Goal: Task Accomplishment & Management: Manage account settings

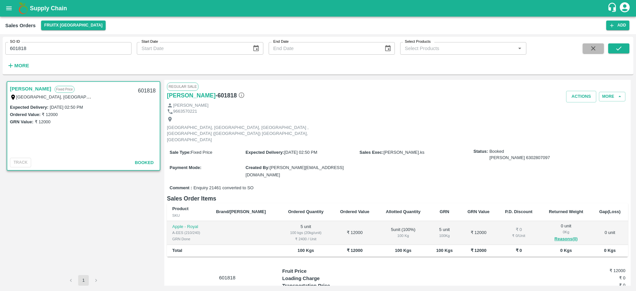
click at [595, 43] on button "button" at bounding box center [593, 48] width 21 height 10
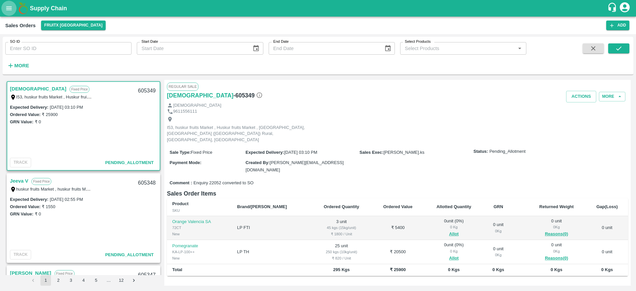
click at [10, 10] on icon "open drawer" at bounding box center [8, 8] width 7 height 7
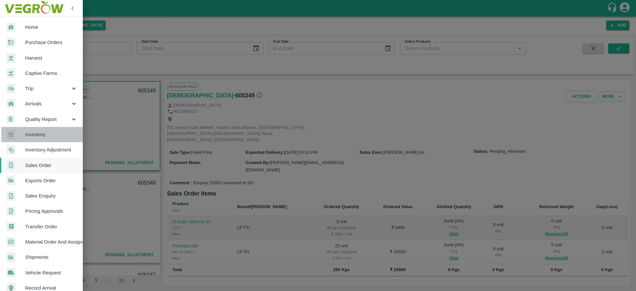
click at [49, 137] on span "Inventory" at bounding box center [51, 134] width 52 height 7
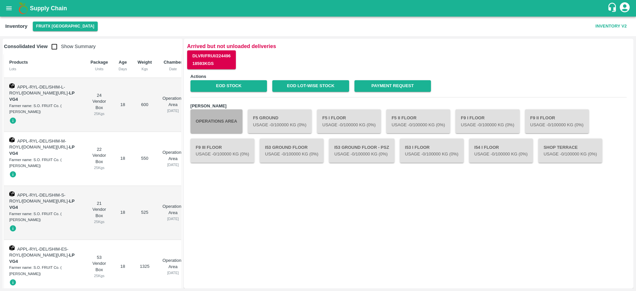
click at [225, 118] on button "Operations Area" at bounding box center [217, 121] width 52 height 24
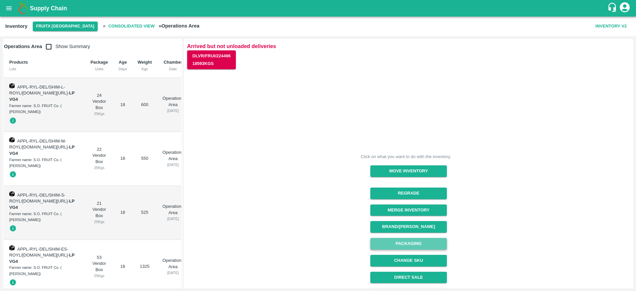
click at [417, 243] on button "Packaging" at bounding box center [408, 244] width 77 height 12
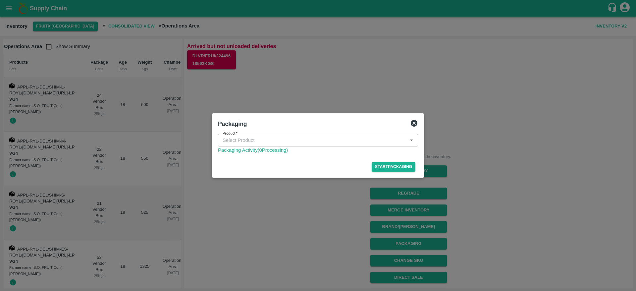
click at [291, 145] on div "Product" at bounding box center [318, 140] width 200 height 13
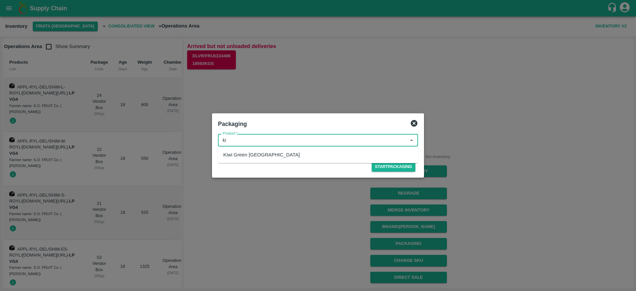
click at [262, 156] on div "Kiwi Green [GEOGRAPHIC_DATA]" at bounding box center [318, 154] width 200 height 11
type input "Kiwi Green [GEOGRAPHIC_DATA]"
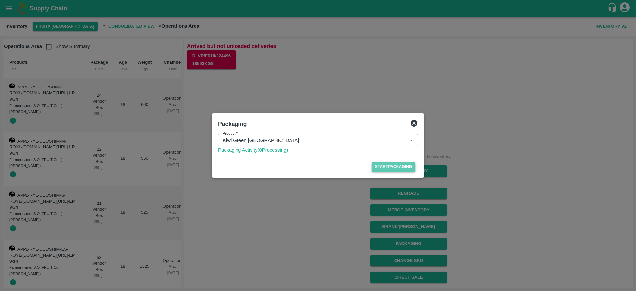
click at [402, 171] on button "Start Packaging" at bounding box center [394, 167] width 44 height 10
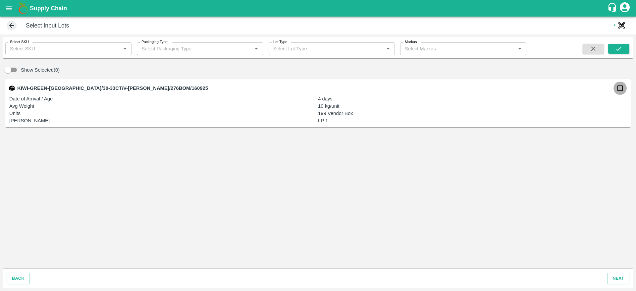
click at [620, 90] on input "checkbox" at bounding box center [620, 88] width 13 height 13
checkbox input "true"
click at [627, 278] on button "next" at bounding box center [618, 279] width 22 height 12
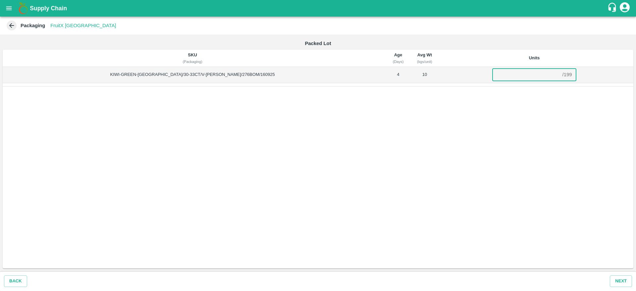
click at [516, 76] on input "number" at bounding box center [526, 74] width 68 height 13
type input "16"
click at [624, 281] on button "Next" at bounding box center [621, 281] width 22 height 12
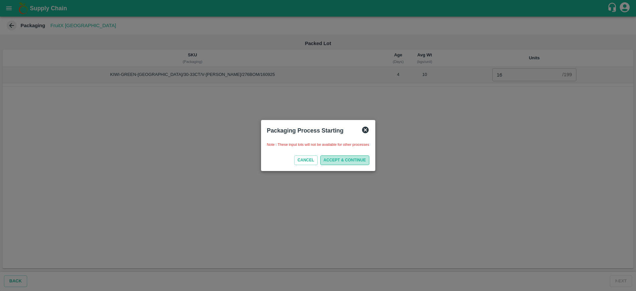
click at [356, 160] on button "ACCEPT & CONTINUE" at bounding box center [344, 160] width 49 height 10
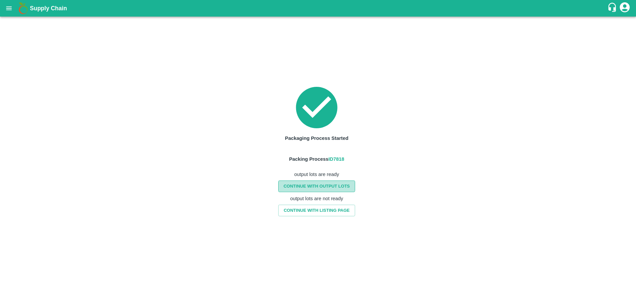
click at [333, 186] on link "CONTINUE WITH OUTPUT LOTS" at bounding box center [316, 187] width 77 height 12
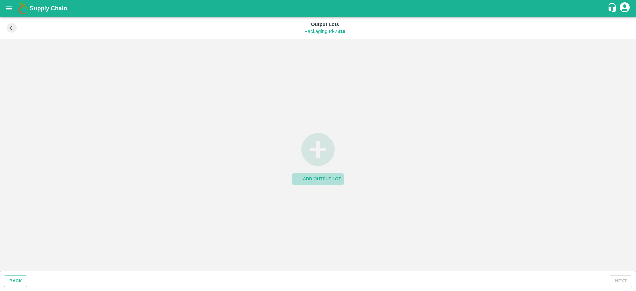
click at [325, 179] on button "Add Output Lot" at bounding box center [318, 179] width 51 height 12
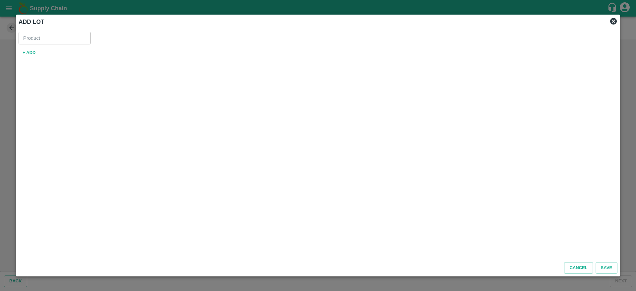
type input "Kiwi Green [GEOGRAPHIC_DATA]"
click at [23, 53] on button "+ ADD" at bounding box center [29, 53] width 21 height 12
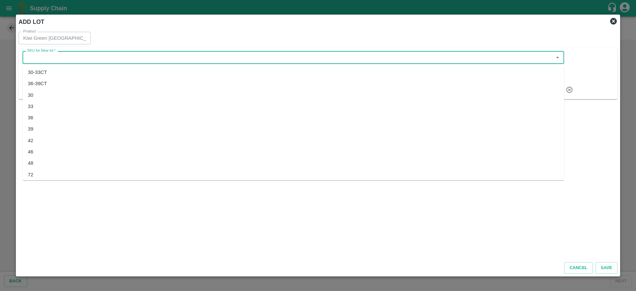
click at [120, 60] on input "SKU for New lot   *" at bounding box center [288, 57] width 527 height 9
type input "k"
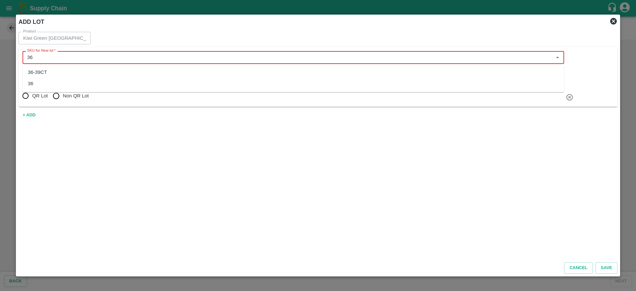
click at [98, 85] on div "36" at bounding box center [294, 83] width 542 height 11
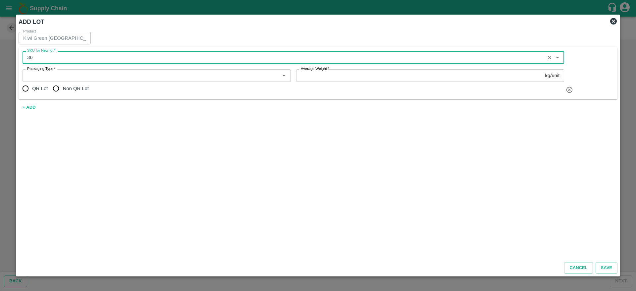
type input "36"
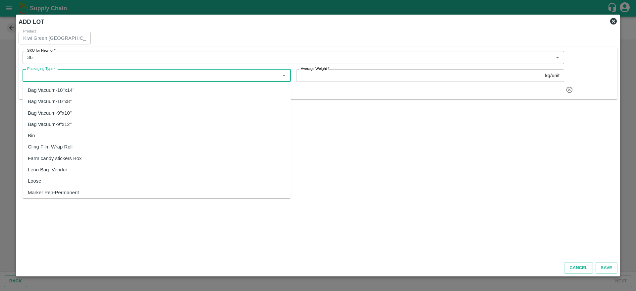
click at [60, 74] on input "Packaging Type   *" at bounding box center [151, 75] width 253 height 9
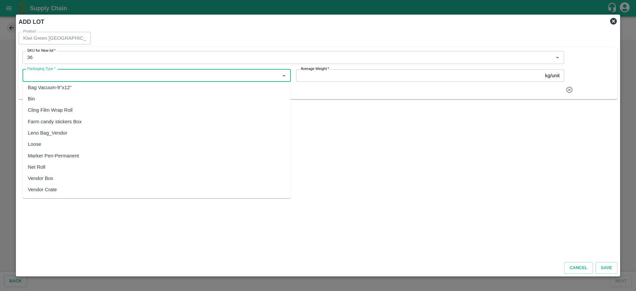
click at [62, 178] on div "Vendor Box" at bounding box center [157, 178] width 268 height 11
type input "Vendor Box"
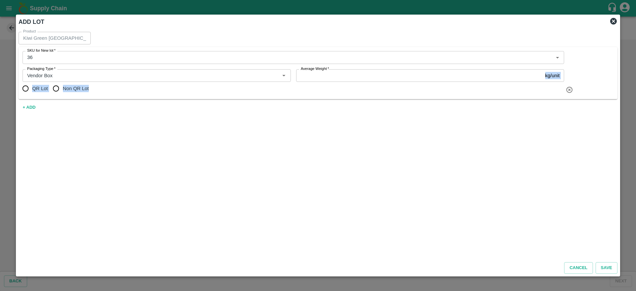
drag, startPoint x: 372, startPoint y: 82, endPoint x: 367, endPoint y: 78, distance: 6.6
click at [367, 78] on div "SKU for New lot   * SKU for New lot   * Packaging Type   * Packaging Type   * A…" at bounding box center [294, 73] width 542 height 44
click at [367, 78] on input "Average Weight   *" at bounding box center [419, 75] width 247 height 13
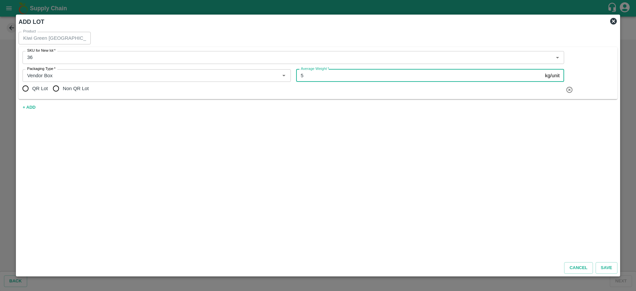
type input "5"
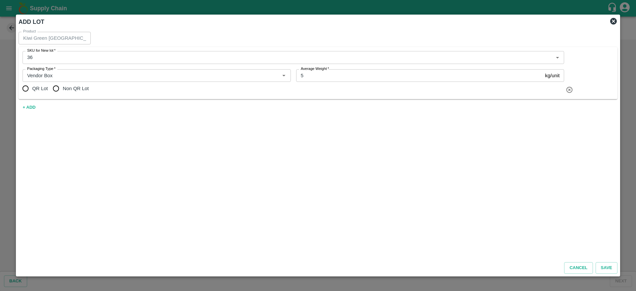
click at [67, 87] on span "Non QR Lot" at bounding box center [76, 88] width 26 height 7
click at [63, 87] on input "Non QR Lot" at bounding box center [55, 88] width 13 height 13
radio input "true"
click at [606, 272] on button "Save" at bounding box center [607, 268] width 22 height 12
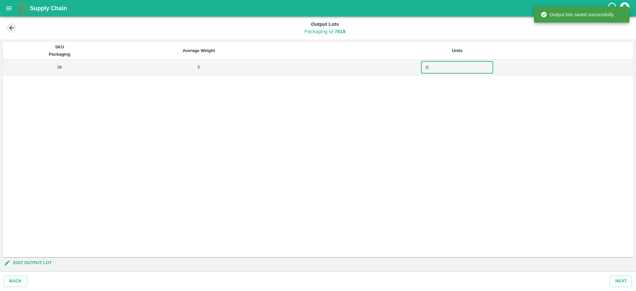
click at [438, 69] on input "0" at bounding box center [457, 67] width 72 height 13
type input "32"
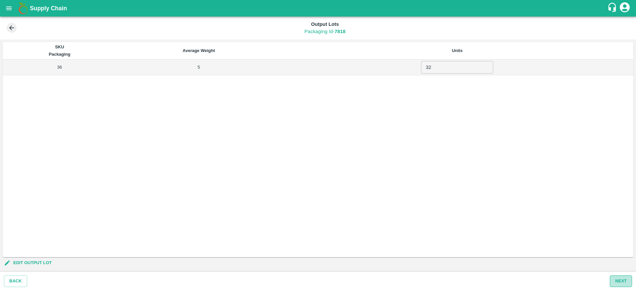
click at [621, 277] on button "Next" at bounding box center [621, 281] width 22 height 12
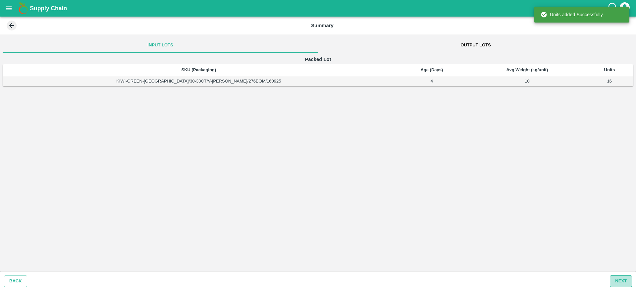
click at [625, 280] on button "Next" at bounding box center [621, 281] width 22 height 12
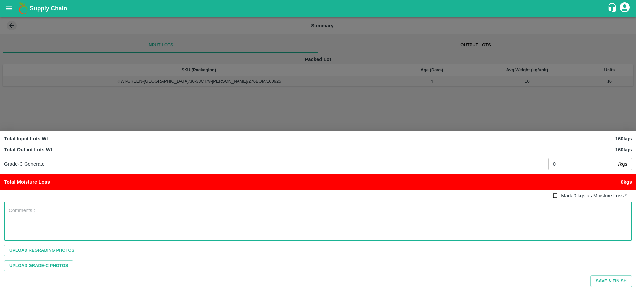
click at [425, 210] on textarea at bounding box center [318, 221] width 619 height 28
type textarea "Loose Kiwi repacked with Punnets so repacking in system as well"
click at [615, 279] on button "Save & Finish" at bounding box center [611, 281] width 42 height 12
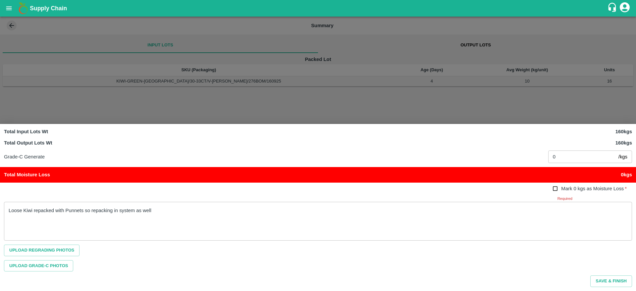
click at [562, 186] on span "Mark 0 kgs as Moisture Loss" at bounding box center [592, 188] width 63 height 5
click at [562, 186] on input "Mark 0 kgs as Moisture Loss   *" at bounding box center [555, 189] width 12 height 12
checkbox input "true"
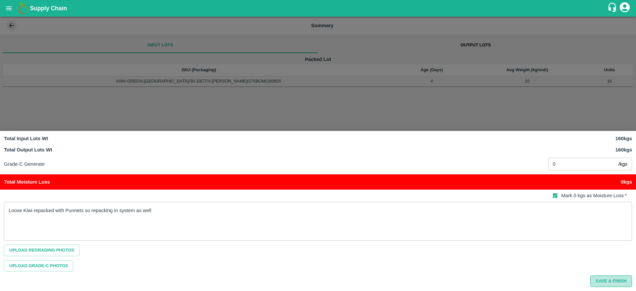
click at [613, 278] on button "Save & Finish" at bounding box center [611, 281] width 42 height 12
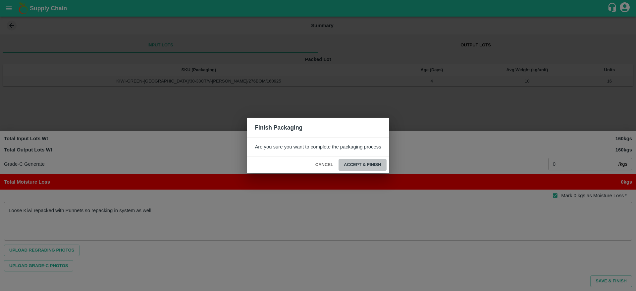
click at [360, 163] on button "ACCEPT & FINISH" at bounding box center [363, 165] width 48 height 12
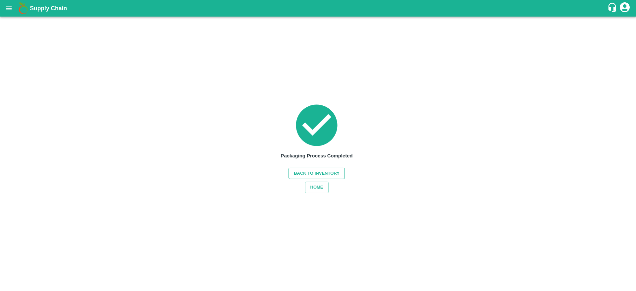
click at [332, 175] on button "Back to Inventory" at bounding box center [317, 174] width 56 height 12
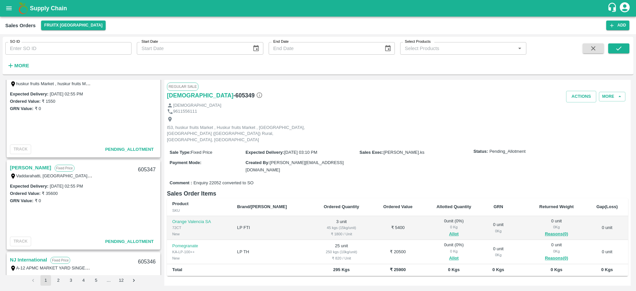
scroll to position [105, 0]
click at [30, 168] on link "[PERSON_NAME]" at bounding box center [30, 168] width 41 height 9
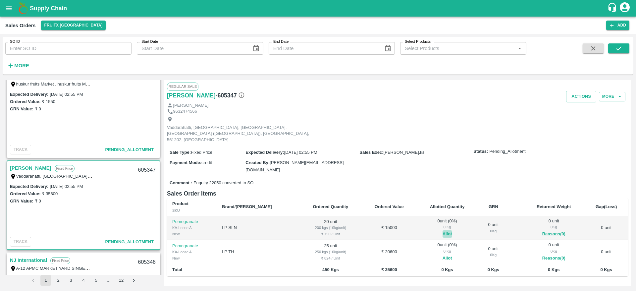
click at [443, 230] on button "Allot" at bounding box center [448, 234] width 10 height 8
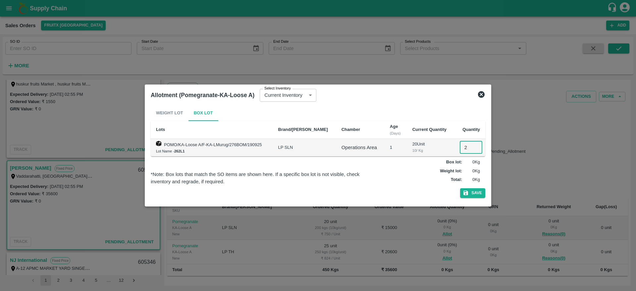
click at [463, 142] on input "2" at bounding box center [471, 147] width 23 height 13
type input "20"
click at [460, 188] on button "Save" at bounding box center [472, 193] width 25 height 10
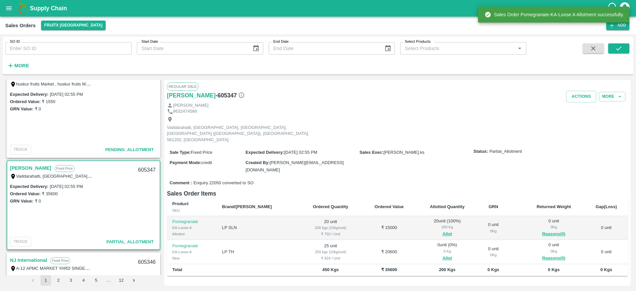
scroll to position [40, 0]
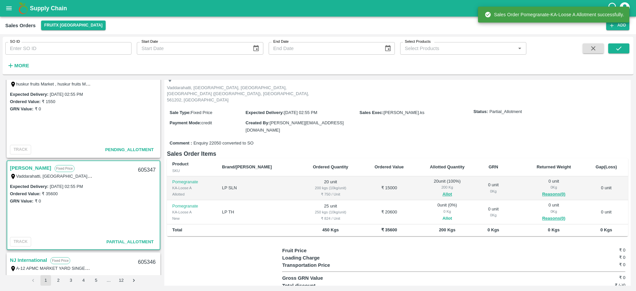
click at [443, 215] on button "Allot" at bounding box center [448, 219] width 10 height 8
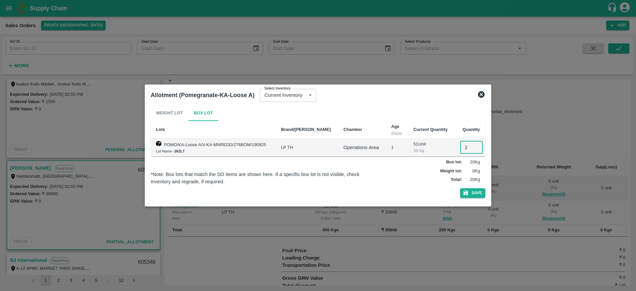
click at [462, 147] on input "2" at bounding box center [471, 147] width 23 height 13
type input "25"
click at [460, 188] on button "Save" at bounding box center [472, 193] width 25 height 10
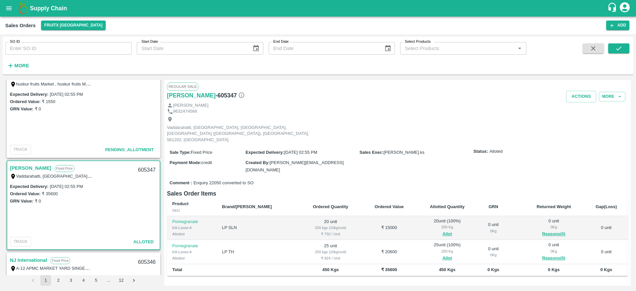
click at [148, 169] on div "605347" at bounding box center [147, 170] width 26 height 16
copy div "605347"
click at [579, 100] on button "Actions" at bounding box center [581, 97] width 30 height 12
click at [576, 125] on li "Deliver" at bounding box center [596, 121] width 70 height 11
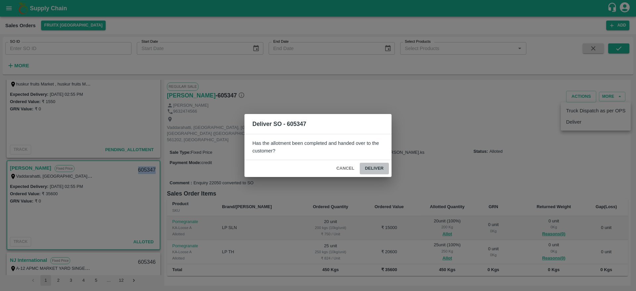
click at [369, 174] on button "Deliver" at bounding box center [374, 169] width 29 height 12
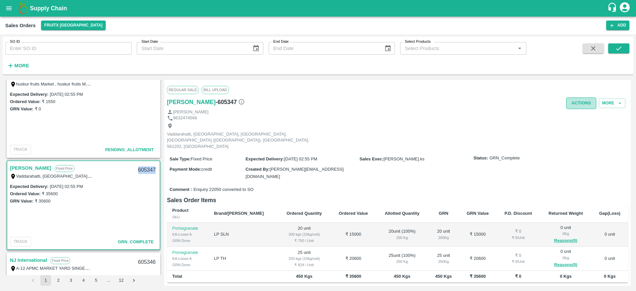
click at [574, 107] on button "Actions" at bounding box center [581, 103] width 30 height 12
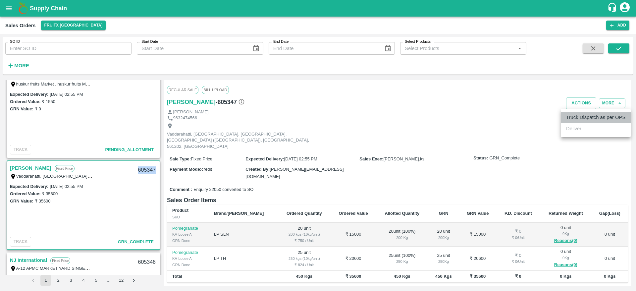
click at [573, 119] on li "Truck Dispatch as per OPS" at bounding box center [596, 117] width 70 height 11
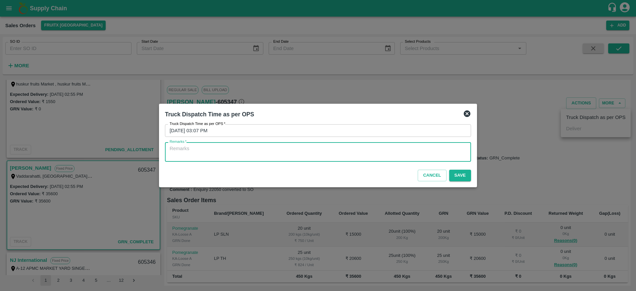
click at [396, 155] on textarea "Remarks   *" at bounding box center [318, 152] width 297 height 14
type textarea "OTD"
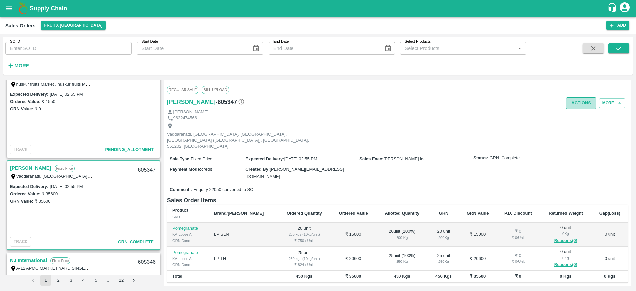
click at [577, 101] on button "Actions" at bounding box center [581, 103] width 30 height 12
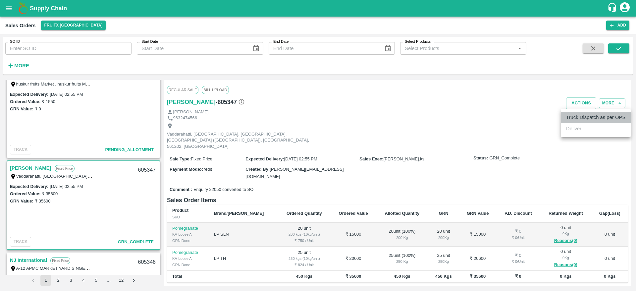
click at [582, 116] on li "Truck Dispatch as per OPS" at bounding box center [596, 117] width 70 height 11
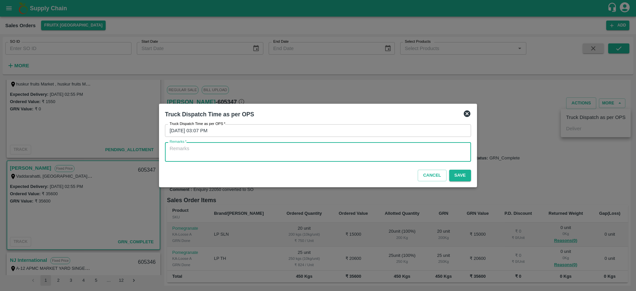
click at [411, 155] on textarea "Remarks   *" at bounding box center [318, 152] width 297 height 14
type textarea "OTD"
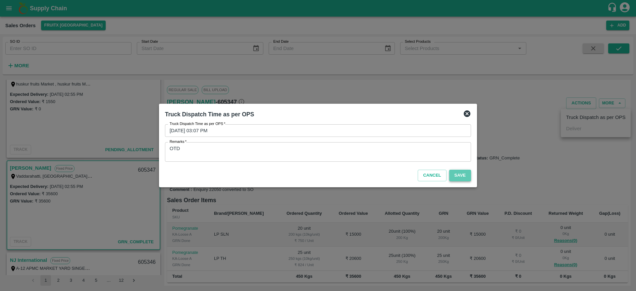
click at [464, 176] on button "Save" at bounding box center [460, 176] width 22 height 12
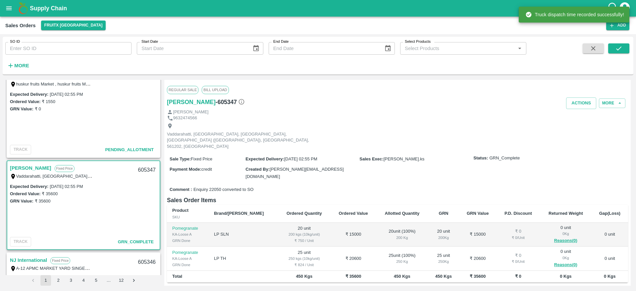
scroll to position [45, 0]
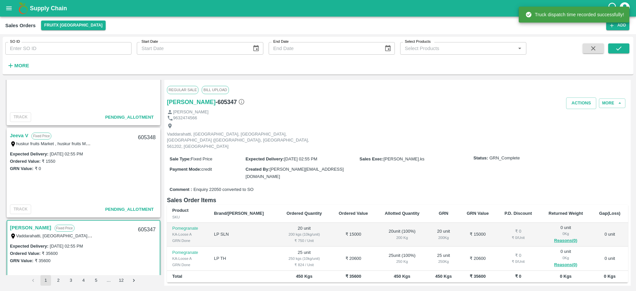
click at [17, 138] on link "Jeeva V" at bounding box center [19, 135] width 18 height 9
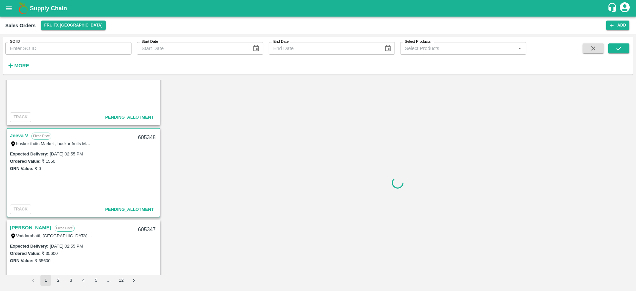
click at [139, 137] on div "605348" at bounding box center [147, 138] width 26 height 16
copy div "605348"
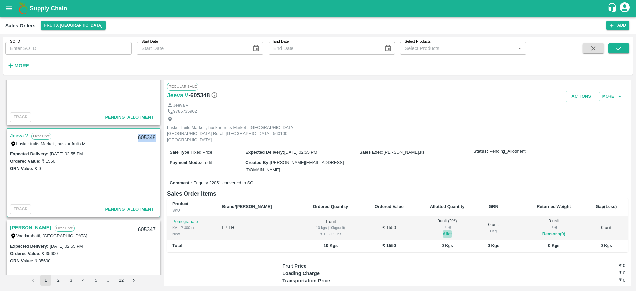
click at [443, 230] on button "Allot" at bounding box center [448, 234] width 10 height 8
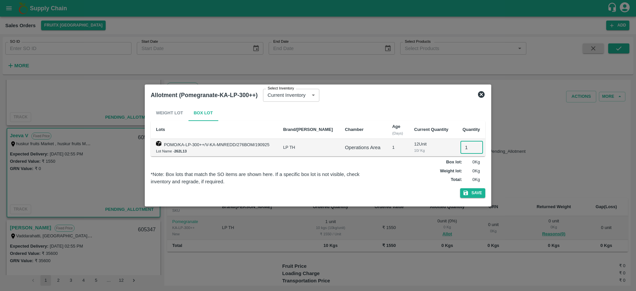
click at [465, 148] on input "1" at bounding box center [472, 147] width 23 height 13
type input "1"
click at [460, 188] on button "Save" at bounding box center [472, 193] width 25 height 10
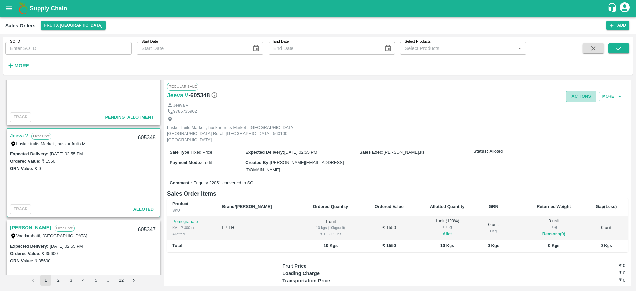
click at [583, 93] on button "Actions" at bounding box center [581, 97] width 30 height 12
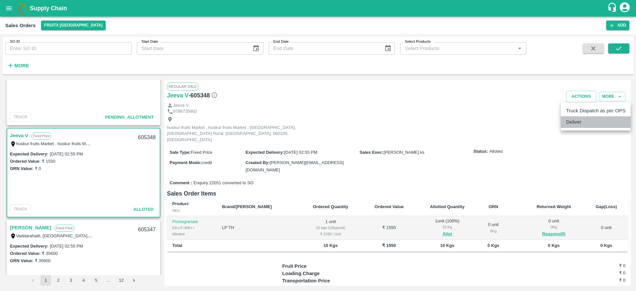
click at [575, 118] on li "Deliver" at bounding box center [596, 121] width 70 height 11
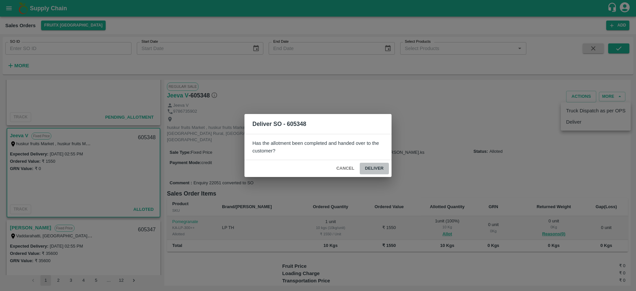
click at [378, 167] on button "Deliver" at bounding box center [374, 169] width 29 height 12
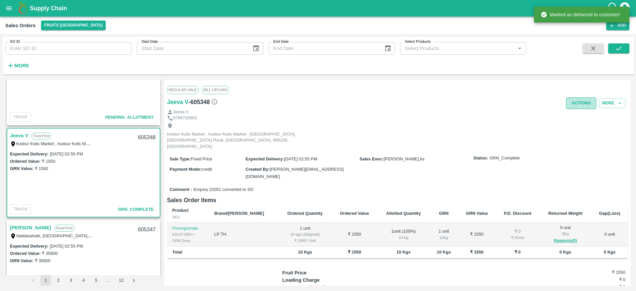
click at [581, 105] on button "Actions" at bounding box center [581, 103] width 30 height 12
click at [581, 105] on div at bounding box center [318, 145] width 636 height 291
click at [583, 107] on button "Actions" at bounding box center [581, 103] width 30 height 12
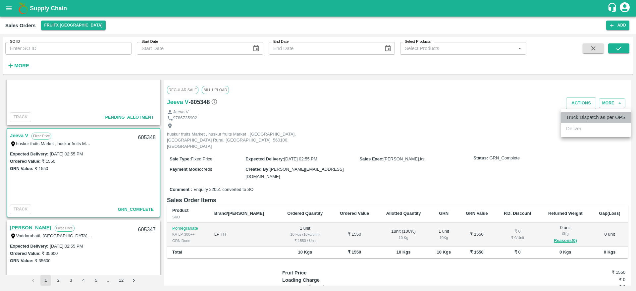
click at [583, 118] on li "Truck Dispatch as per OPS" at bounding box center [596, 117] width 70 height 11
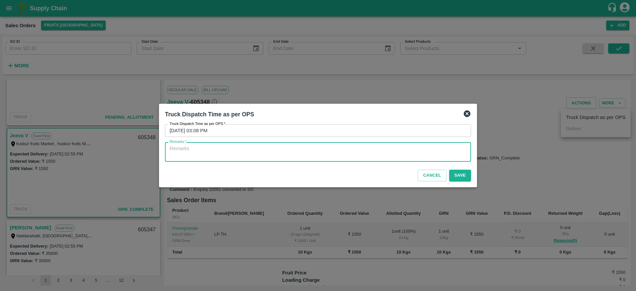
click at [441, 150] on textarea "Remarks   *" at bounding box center [318, 152] width 297 height 14
type textarea "OTD"
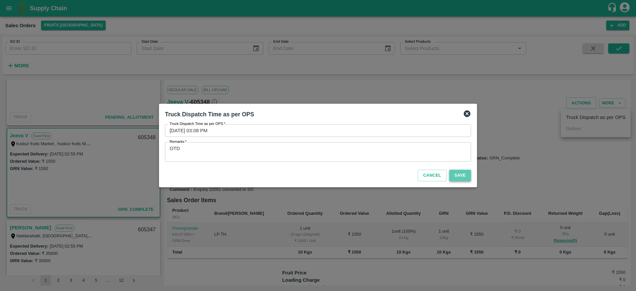
click at [460, 174] on button "Save" at bounding box center [460, 176] width 22 height 12
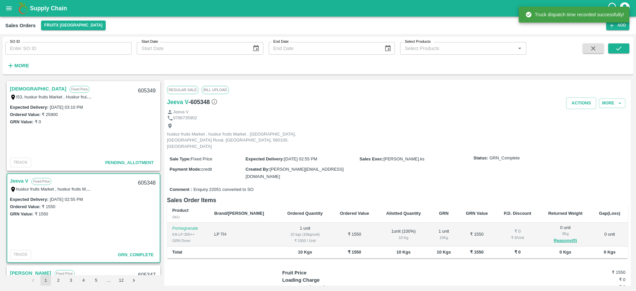
click at [24, 89] on link "[DEMOGRAPHIC_DATA]" at bounding box center [38, 88] width 56 height 9
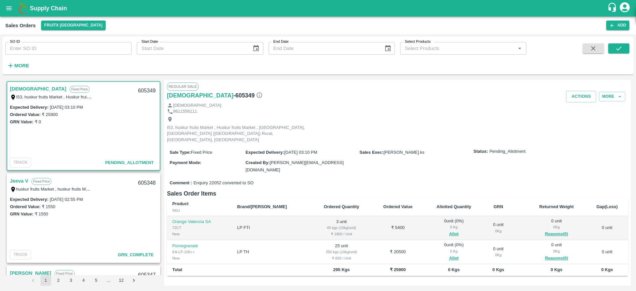
click at [145, 90] on div "605349" at bounding box center [147, 91] width 26 height 16
copy div "605349"
click at [449, 230] on button "Allot" at bounding box center [454, 234] width 10 height 8
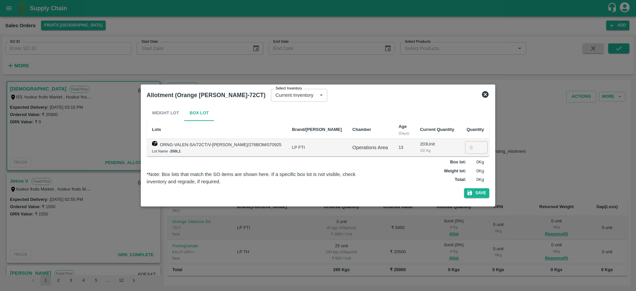
click at [465, 146] on input "number" at bounding box center [476, 147] width 23 height 13
type input "3"
click at [464, 188] on button "Save" at bounding box center [476, 193] width 25 height 10
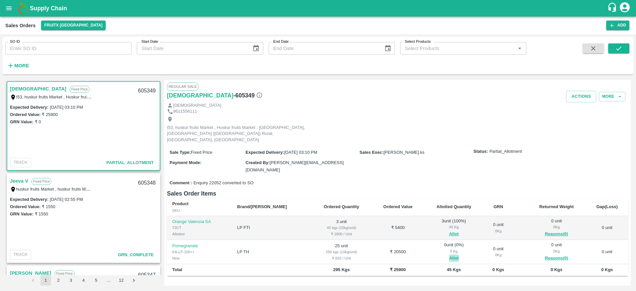
click at [449, 254] on button "Allot" at bounding box center [454, 258] width 10 height 8
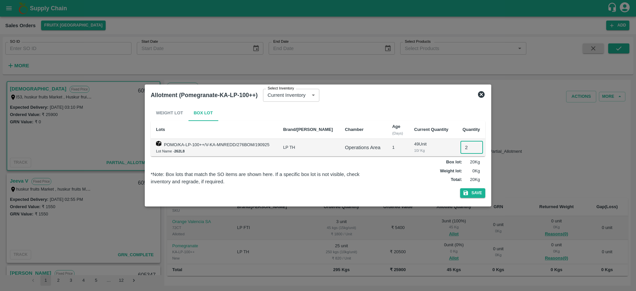
click at [462, 150] on input "2" at bounding box center [472, 147] width 23 height 13
type input "25"
click at [460, 188] on button "Save" at bounding box center [472, 193] width 25 height 10
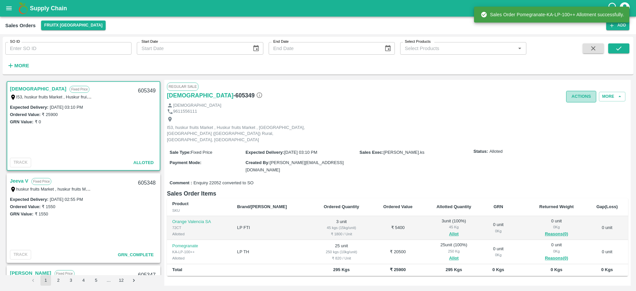
click at [581, 95] on button "Actions" at bounding box center [581, 97] width 30 height 12
click at [571, 121] on li "Deliver" at bounding box center [596, 121] width 70 height 11
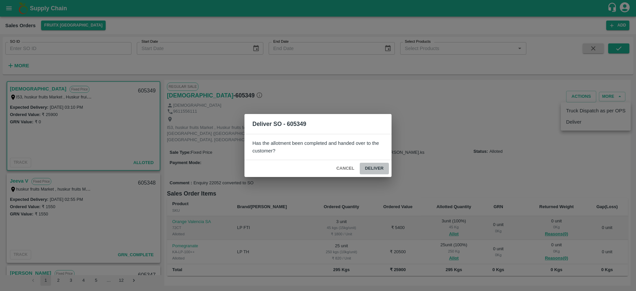
click at [375, 165] on button "Deliver" at bounding box center [374, 169] width 29 height 12
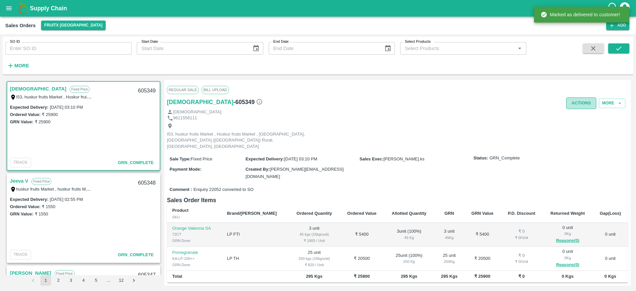
click at [580, 100] on button "Actions" at bounding box center [581, 103] width 30 height 12
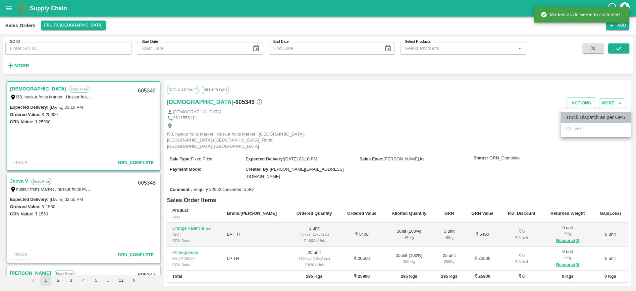
click at [582, 112] on li "Truck Dispatch as per OPS" at bounding box center [596, 117] width 70 height 11
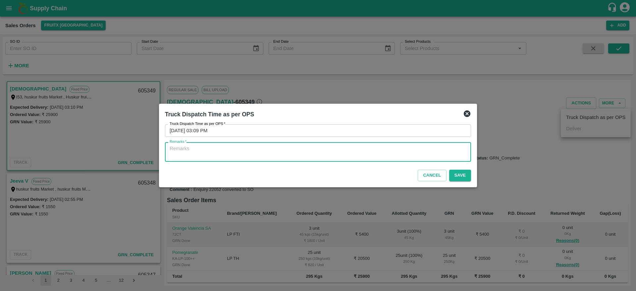
click at [422, 156] on textarea "Remarks   *" at bounding box center [318, 152] width 297 height 14
type textarea "OTD"
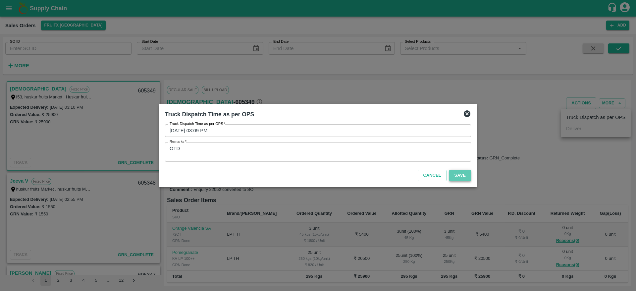
click at [461, 172] on button "Save" at bounding box center [460, 176] width 22 height 12
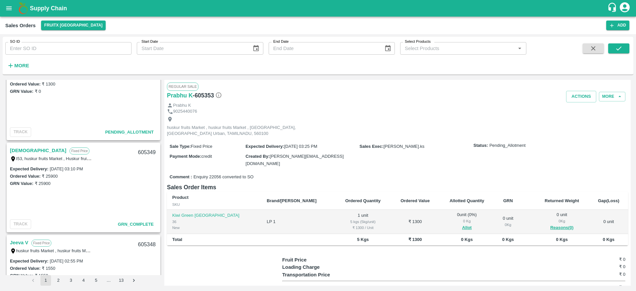
scroll to position [254, 0]
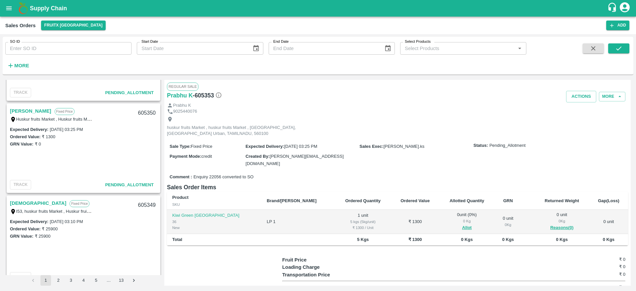
click at [26, 112] on link "[PERSON_NAME]" at bounding box center [30, 111] width 41 height 9
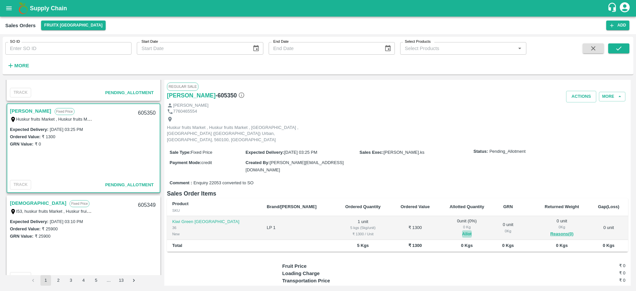
click at [462, 230] on button "Allot" at bounding box center [467, 234] width 10 height 8
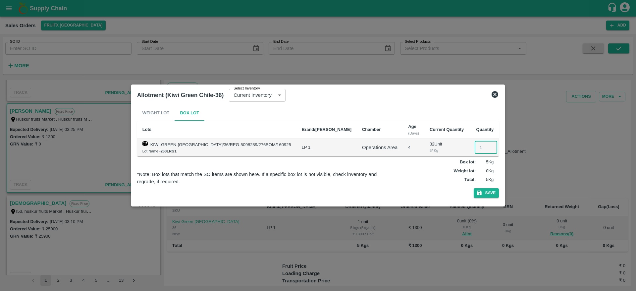
click at [475, 151] on input "1" at bounding box center [486, 147] width 23 height 13
type input "1"
click at [474, 188] on button "Save" at bounding box center [486, 193] width 25 height 10
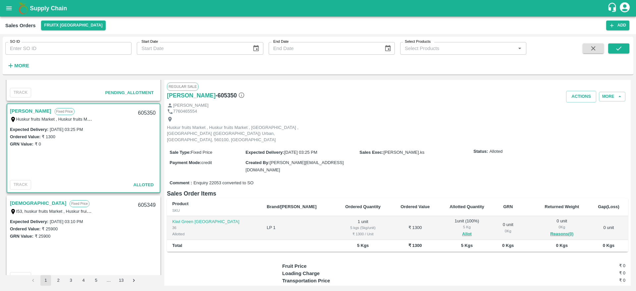
click at [143, 112] on div "605350" at bounding box center [147, 113] width 26 height 16
copy div "605350"
click at [571, 98] on button "Actions" at bounding box center [581, 97] width 30 height 12
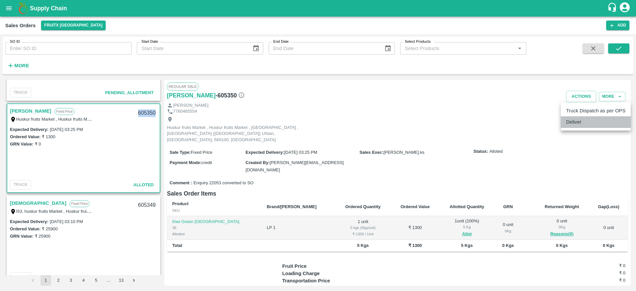
click at [576, 121] on li "Deliver" at bounding box center [596, 121] width 70 height 11
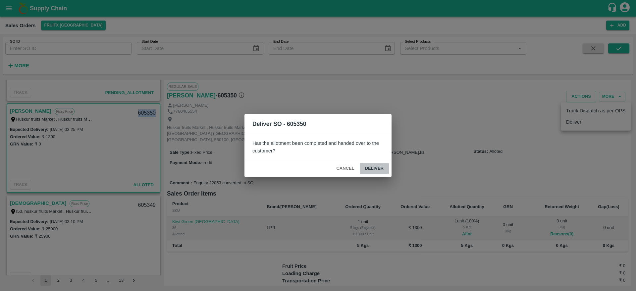
click at [373, 168] on button "Deliver" at bounding box center [374, 169] width 29 height 12
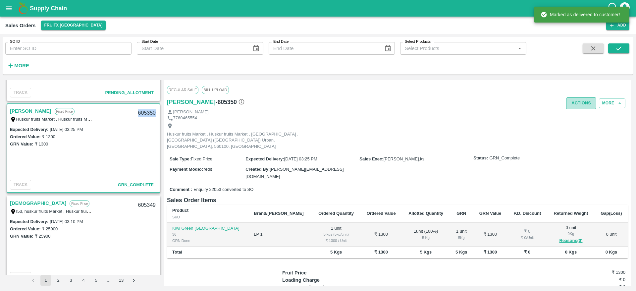
click at [577, 102] on button "Actions" at bounding box center [581, 103] width 30 height 12
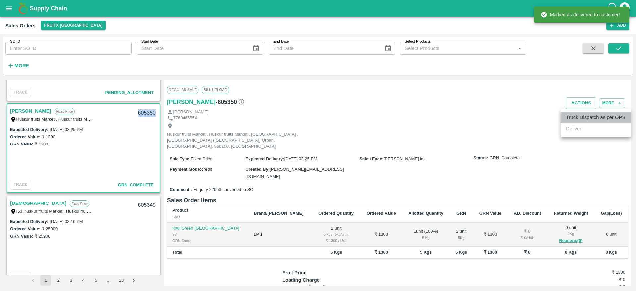
click at [582, 117] on li "Truck Dispatch as per OPS" at bounding box center [596, 117] width 70 height 11
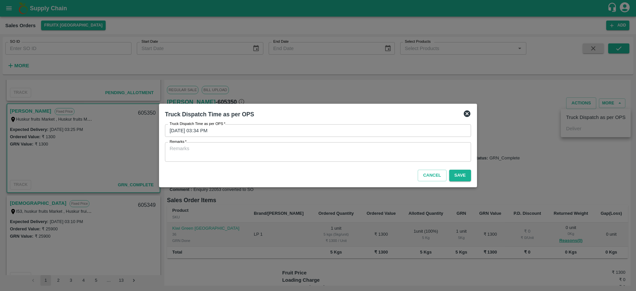
click at [393, 151] on textarea "Remarks   *" at bounding box center [318, 152] width 297 height 14
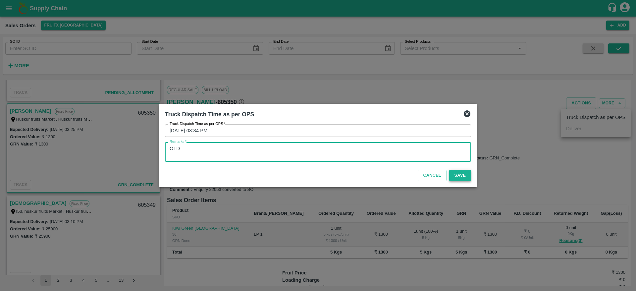
type textarea "OTD"
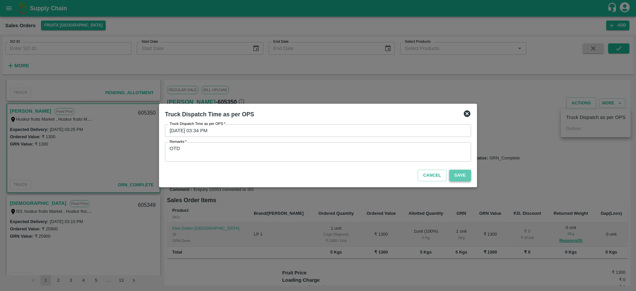
click at [457, 176] on button "Save" at bounding box center [460, 176] width 22 height 12
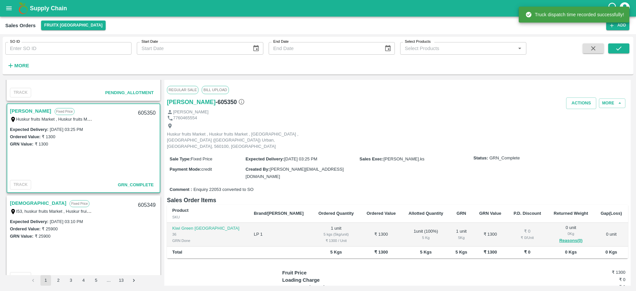
scroll to position [169, 0]
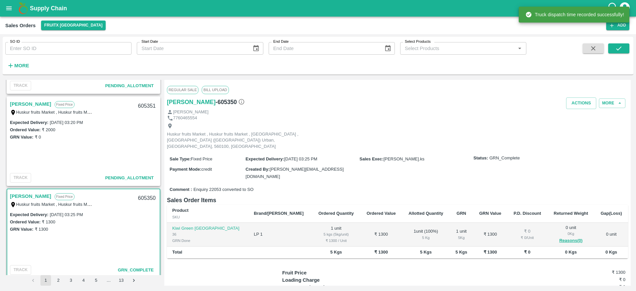
click at [25, 100] on link "[PERSON_NAME]" at bounding box center [30, 104] width 41 height 9
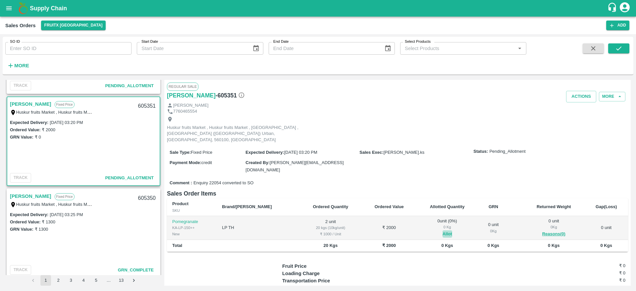
click at [443, 230] on button "Allot" at bounding box center [448, 234] width 10 height 8
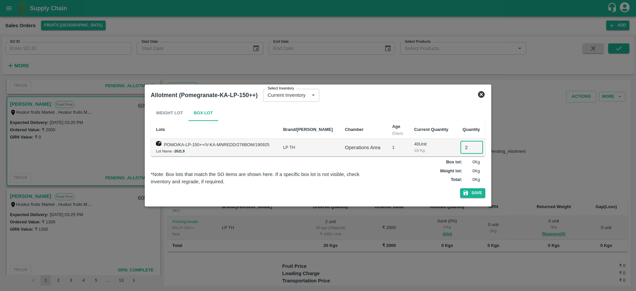
click at [464, 148] on input "2" at bounding box center [472, 147] width 23 height 13
type input "2"
click at [460, 188] on button "Save" at bounding box center [472, 193] width 25 height 10
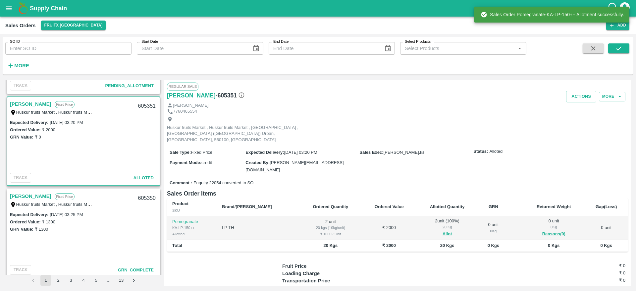
click at [139, 103] on div "605351" at bounding box center [147, 106] width 26 height 16
copy div "605351"
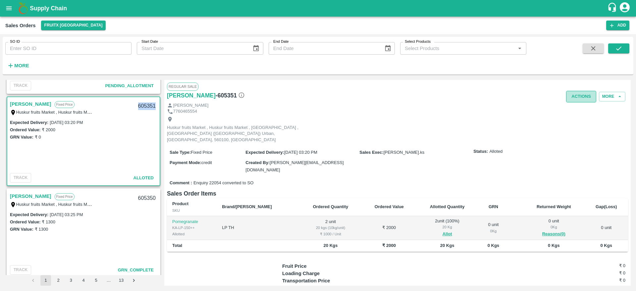
click at [580, 93] on button "Actions" at bounding box center [581, 97] width 30 height 12
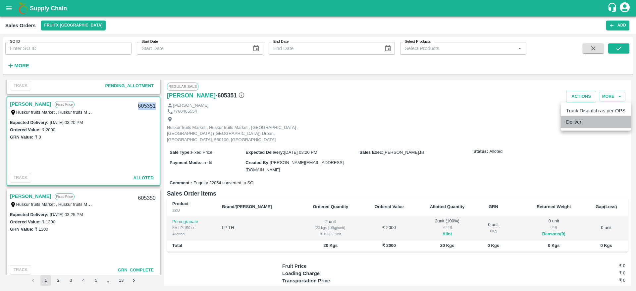
click at [582, 117] on li "Deliver" at bounding box center [596, 121] width 70 height 11
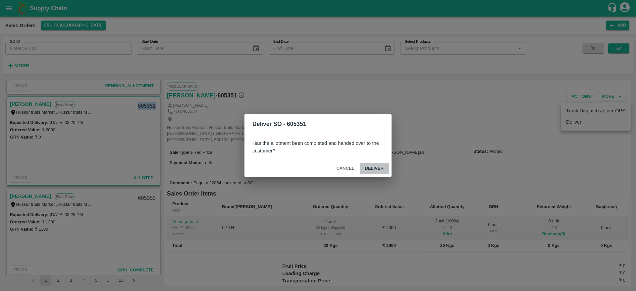
click at [373, 170] on button "Deliver" at bounding box center [374, 169] width 29 height 12
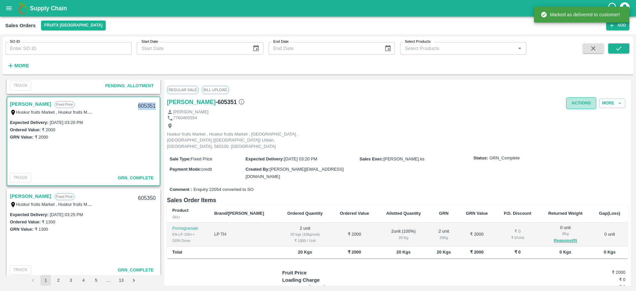
click at [580, 104] on button "Actions" at bounding box center [581, 103] width 30 height 12
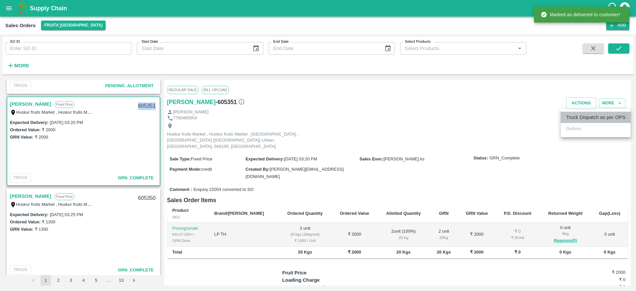
click at [581, 116] on li "Truck Dispatch as per OPS" at bounding box center [596, 117] width 70 height 11
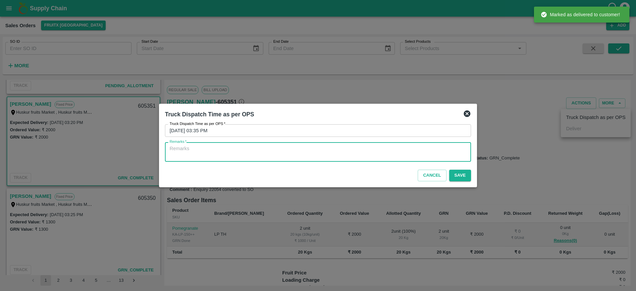
click at [401, 149] on textarea "Remarks   *" at bounding box center [318, 152] width 297 height 14
type textarea "OTD"
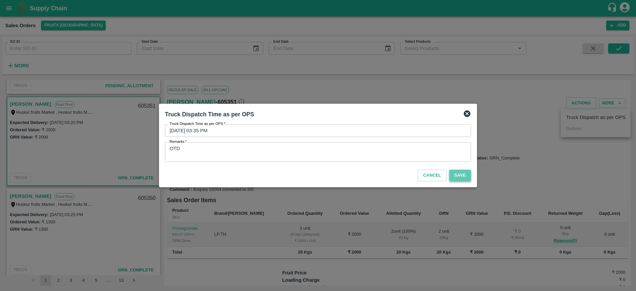
click at [461, 172] on button "Save" at bounding box center [460, 176] width 22 height 12
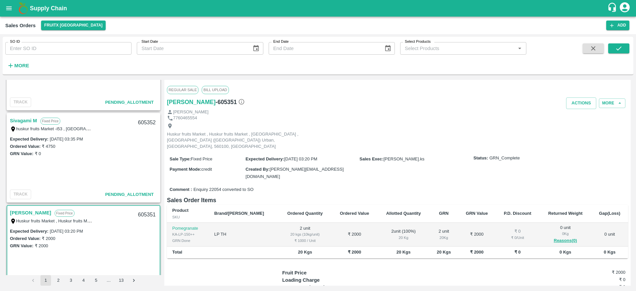
scroll to position [57, 0]
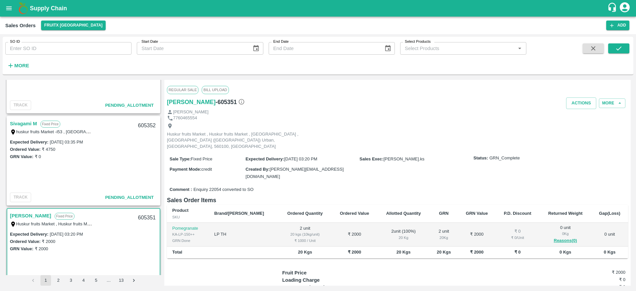
click at [28, 122] on link "Sivagami M" at bounding box center [23, 123] width 27 height 9
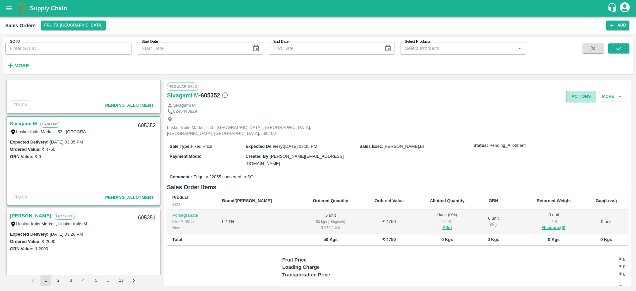
click at [582, 101] on button "Actions" at bounding box center [581, 97] width 30 height 12
click at [229, 188] on div at bounding box center [318, 145] width 636 height 291
click at [443, 224] on button "Allot" at bounding box center [448, 228] width 10 height 8
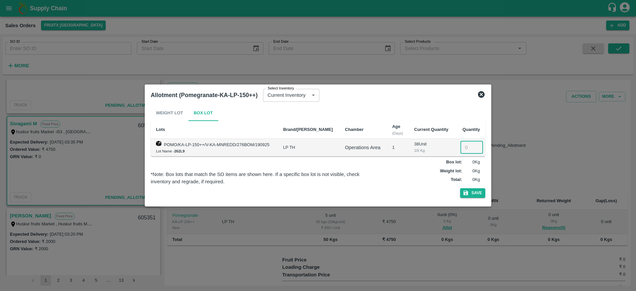
click at [469, 150] on input "number" at bounding box center [472, 147] width 23 height 13
type input "5"
click at [460, 188] on button "Save" at bounding box center [472, 193] width 25 height 10
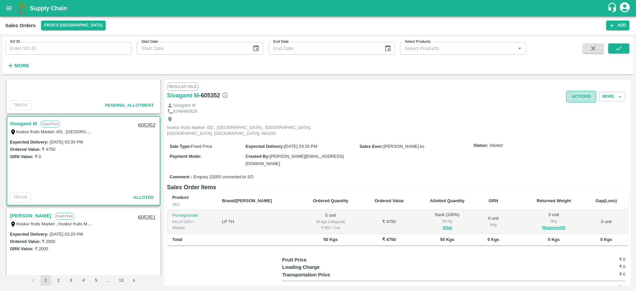
click at [584, 94] on button "Actions" at bounding box center [581, 97] width 30 height 12
click at [571, 124] on li "Deliver" at bounding box center [596, 121] width 70 height 11
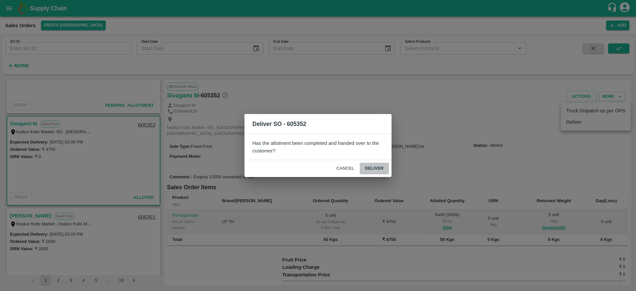
click at [376, 165] on button "Deliver" at bounding box center [374, 169] width 29 height 12
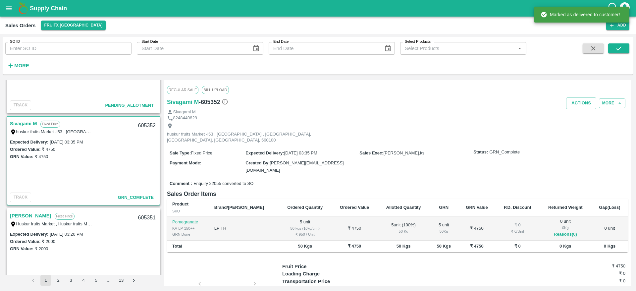
click at [144, 126] on div "605352" at bounding box center [147, 126] width 26 height 16
copy div "605352"
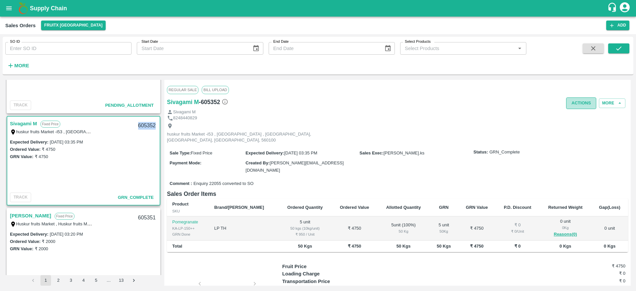
click at [581, 102] on button "Actions" at bounding box center [581, 103] width 30 height 12
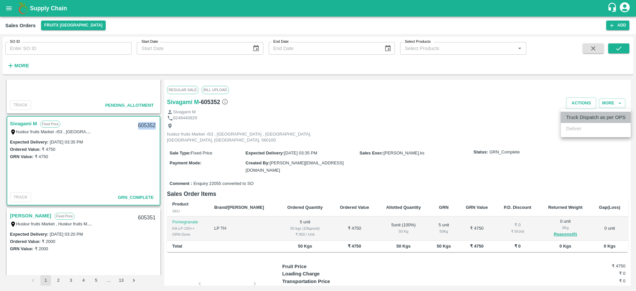
click at [568, 114] on li "Truck Dispatch as per OPS" at bounding box center [596, 117] width 70 height 11
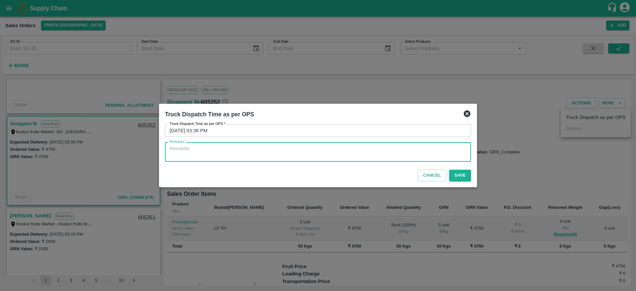
click at [395, 148] on textarea "Remarks   *" at bounding box center [318, 152] width 297 height 14
type textarea "OTD"
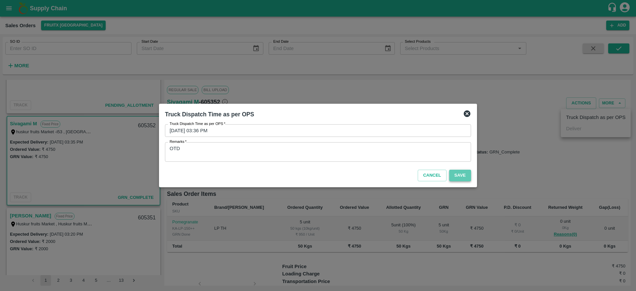
click at [467, 177] on button "Save" at bounding box center [460, 176] width 22 height 12
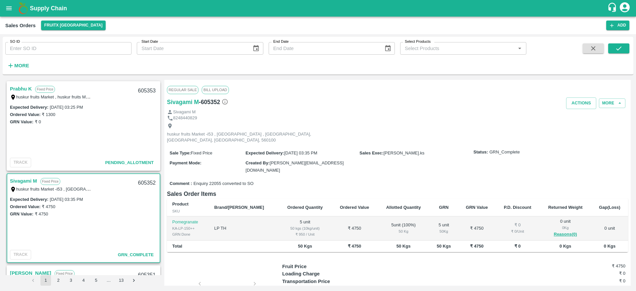
click at [16, 84] on link "Prabhu K" at bounding box center [21, 88] width 22 height 9
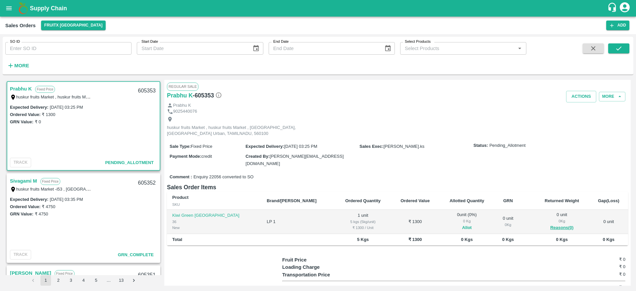
click at [445, 224] on span "Allot" at bounding box center [467, 228] width 44 height 8
click at [462, 224] on button "Allot" at bounding box center [467, 228] width 10 height 8
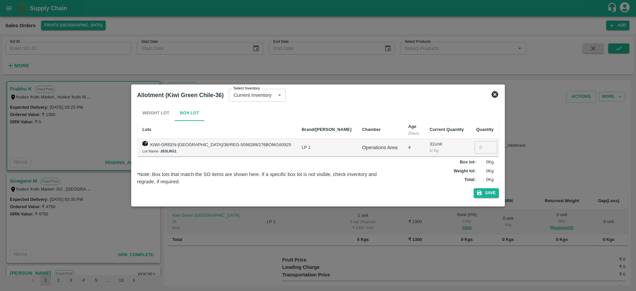
click at [475, 149] on input "number" at bounding box center [486, 147] width 23 height 13
type input "1"
click at [474, 188] on button "Save" at bounding box center [486, 193] width 25 height 10
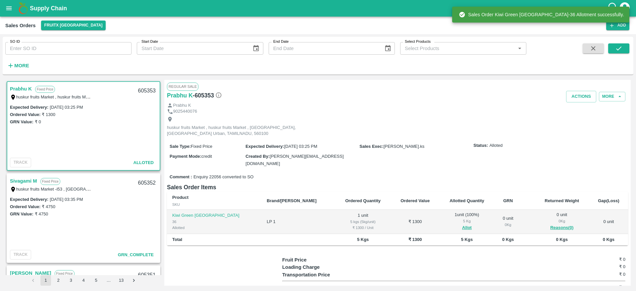
click at [139, 91] on div "605353" at bounding box center [147, 91] width 26 height 16
copy div "605353"
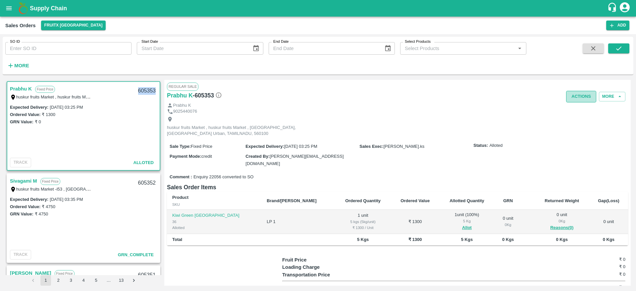
click at [578, 95] on button "Actions" at bounding box center [581, 97] width 30 height 12
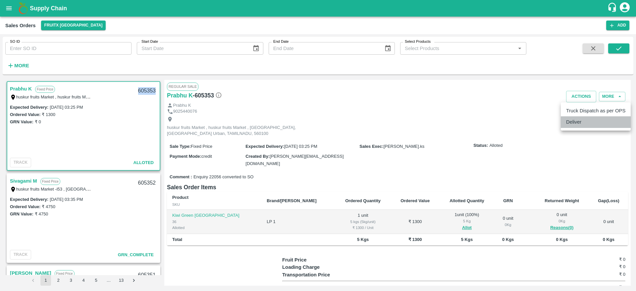
click at [576, 121] on li "Deliver" at bounding box center [596, 121] width 70 height 11
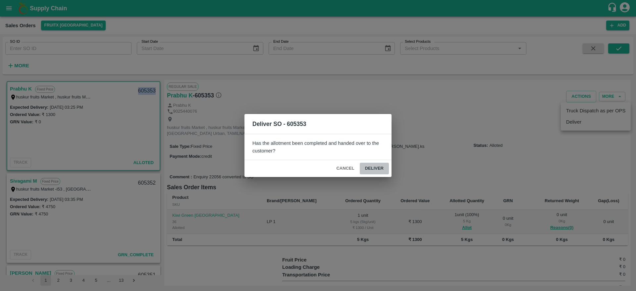
click at [370, 169] on button "Deliver" at bounding box center [374, 169] width 29 height 12
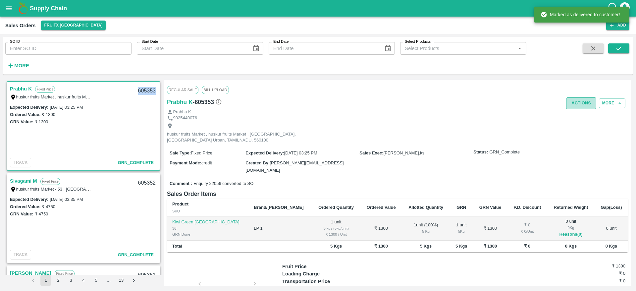
click at [576, 100] on button "Actions" at bounding box center [581, 103] width 30 height 12
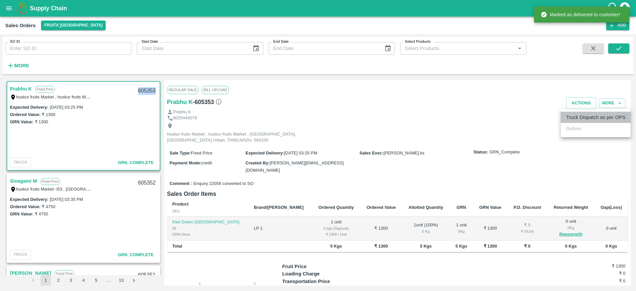
click at [586, 114] on li "Truck Dispatch as per OPS" at bounding box center [596, 117] width 70 height 11
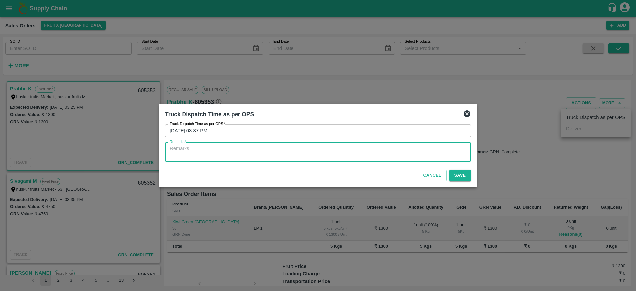
click at [429, 152] on textarea "Remarks   *" at bounding box center [318, 152] width 297 height 14
type textarea "OTD"
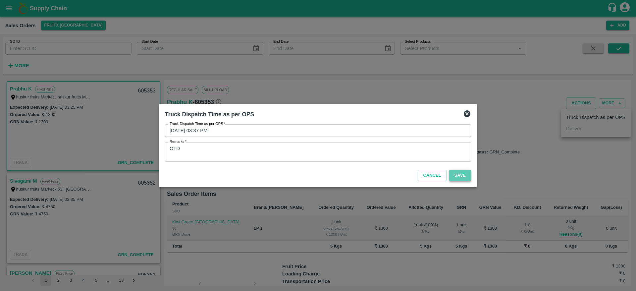
click at [459, 177] on button "Save" at bounding box center [460, 176] width 22 height 12
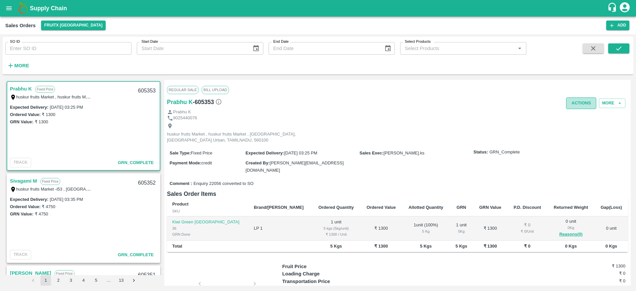
click at [582, 106] on button "Actions" at bounding box center [581, 103] width 30 height 12
click at [393, 103] on div at bounding box center [318, 145] width 636 height 291
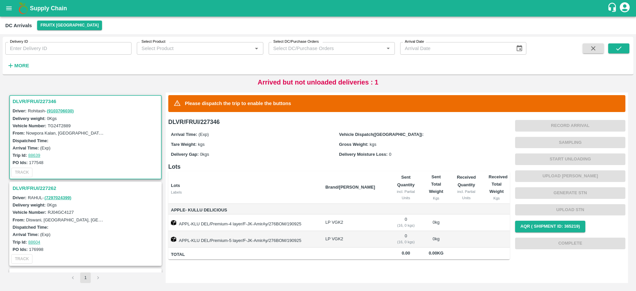
click at [47, 186] on h3 "DLVR/FRUI/227262" at bounding box center [87, 188] width 148 height 9
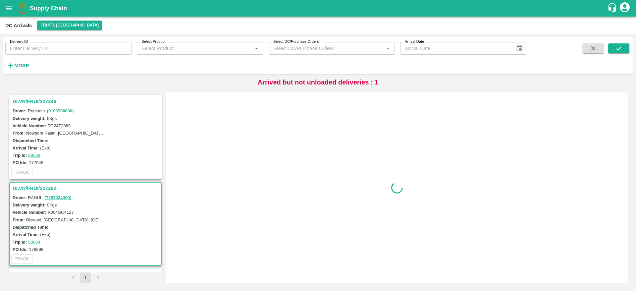
scroll to position [89, 0]
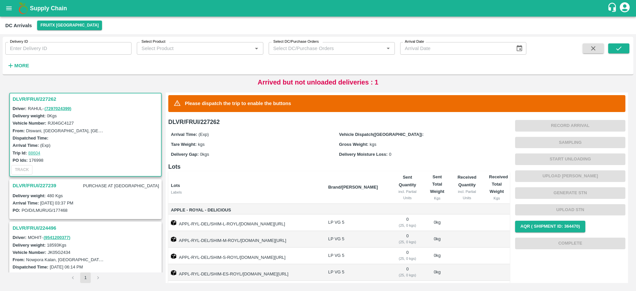
click at [44, 183] on h3 "DLVR/FRUI/227239" at bounding box center [35, 185] width 44 height 9
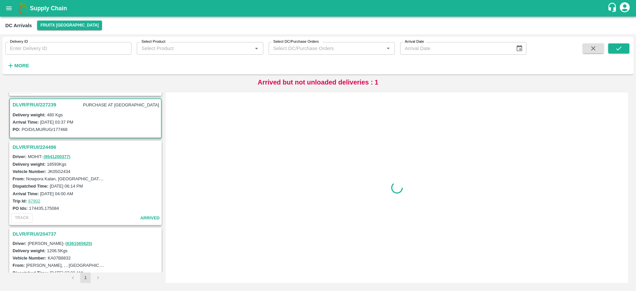
scroll to position [176, 0]
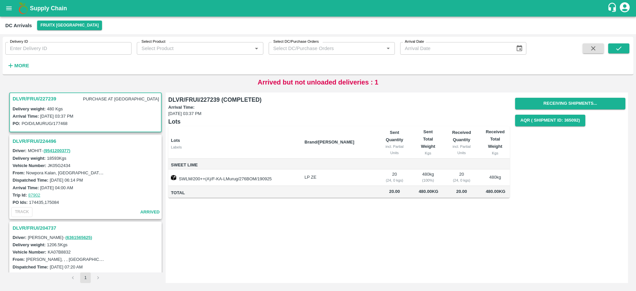
click at [44, 140] on h3 "DLVR/FRUI/224496" at bounding box center [87, 141] width 148 height 9
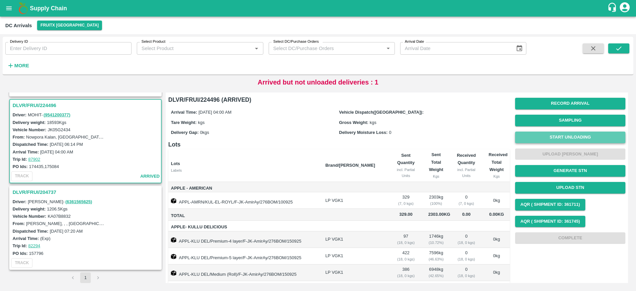
click at [587, 135] on button "Start Unloading" at bounding box center [570, 138] width 110 height 12
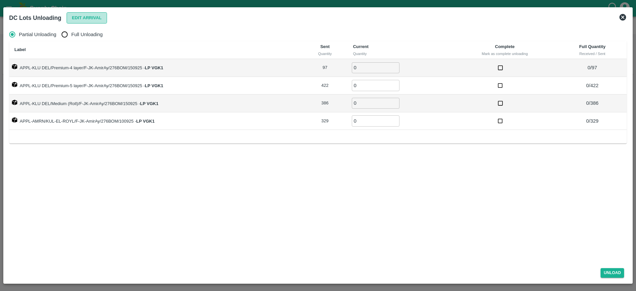
click at [80, 20] on button "Edit Arrival" at bounding box center [87, 18] width 40 height 12
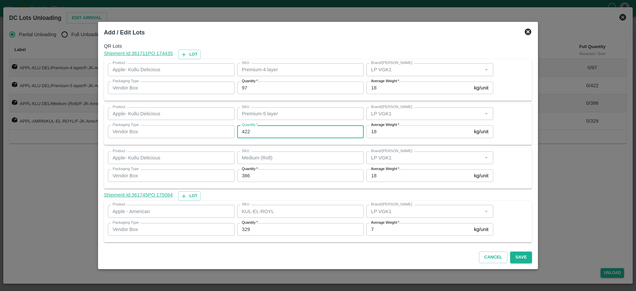
click at [291, 130] on input "422" at bounding box center [300, 131] width 127 height 13
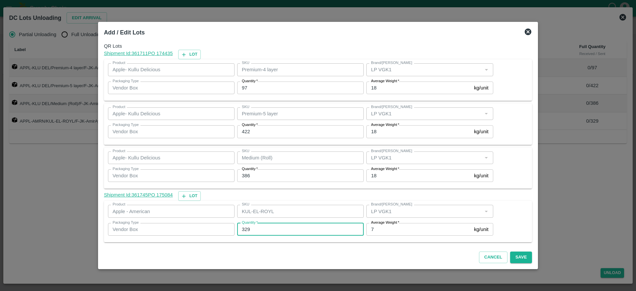
click at [275, 226] on input "329" at bounding box center [300, 229] width 127 height 13
type input "326"
click at [301, 191] on div "Shipment Id: 361745 PO 175084 Lot" at bounding box center [318, 196] width 428 height 10
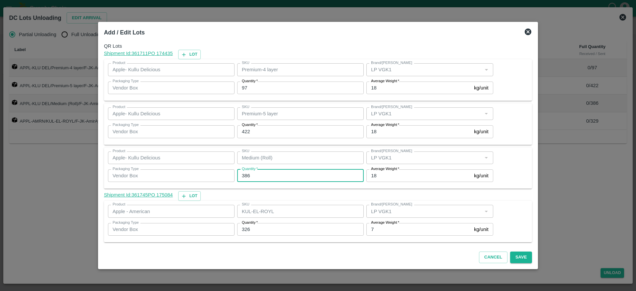
click at [265, 177] on input "386" at bounding box center [300, 175] width 127 height 13
type input "380"
click at [279, 130] on input "422" at bounding box center [300, 131] width 127 height 13
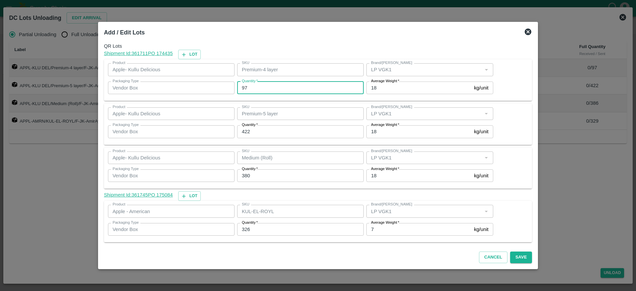
click at [261, 88] on input "97" at bounding box center [300, 88] width 127 height 13
type input "97"
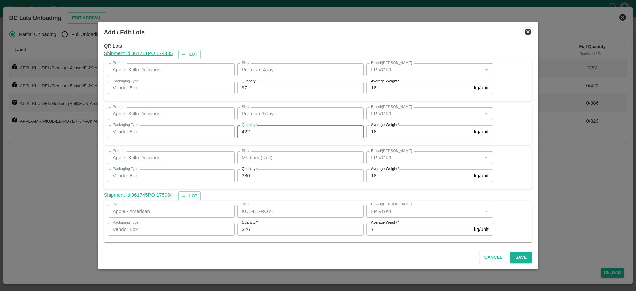
click at [268, 128] on input "422" at bounding box center [300, 131] width 127 height 13
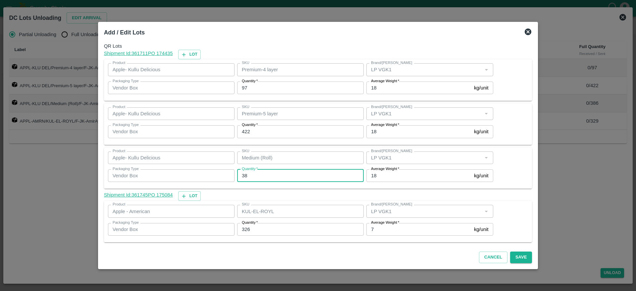
type input "380"
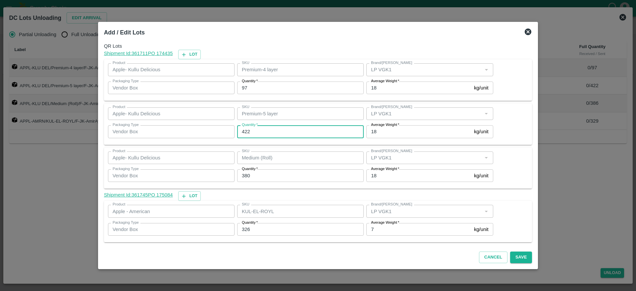
click at [261, 134] on input "422" at bounding box center [300, 131] width 127 height 13
type input "4"
type input "417"
click at [510, 190] on div "QR Lots Shipment Id: 361711 PO 174435 Lot Product Apple- Kullu Delicious Produc…" at bounding box center [318, 143] width 434 height 207
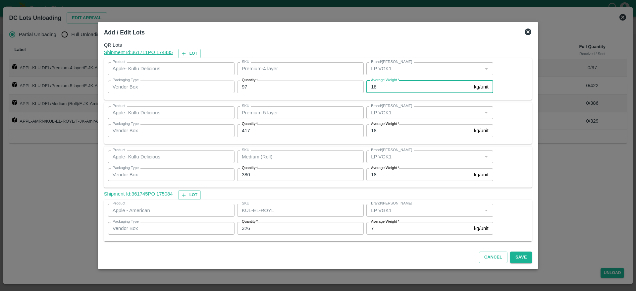
click at [387, 86] on input "18" at bounding box center [418, 87] width 105 height 13
type input "15"
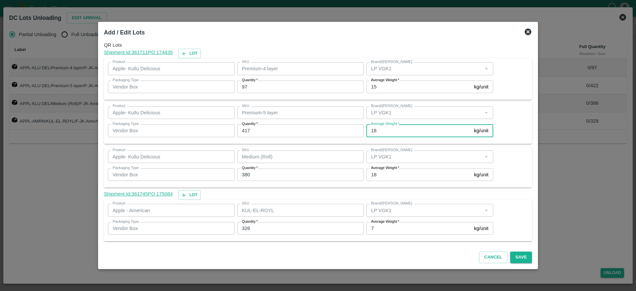
click at [386, 134] on input "18" at bounding box center [418, 130] width 105 height 13
type input "15"
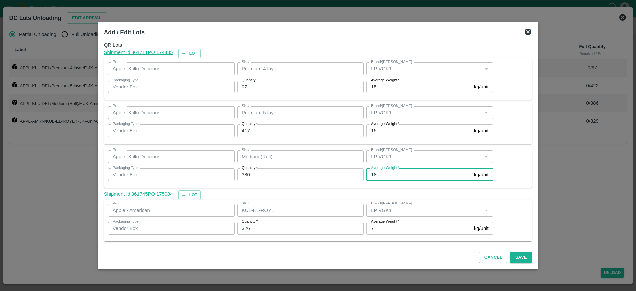
click at [384, 176] on input "18" at bounding box center [418, 174] width 105 height 13
type input "15"
click at [518, 261] on button "Save" at bounding box center [521, 257] width 22 height 12
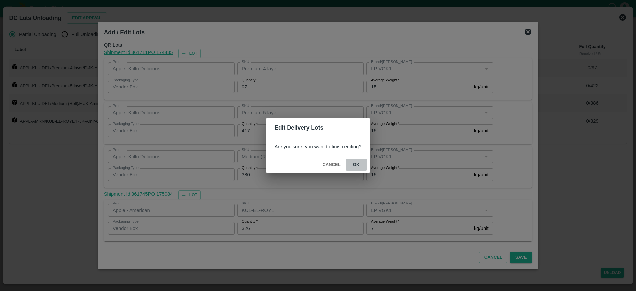
click at [355, 165] on button "ok" at bounding box center [356, 165] width 21 height 12
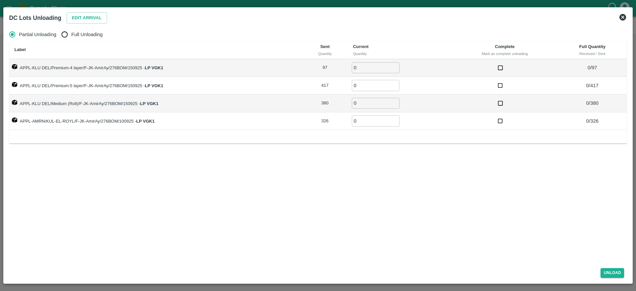
click at [79, 37] on span "Full Unloading" at bounding box center [86, 34] width 31 height 7
click at [71, 37] on input "Full Unloading" at bounding box center [64, 34] width 13 height 13
radio input "true"
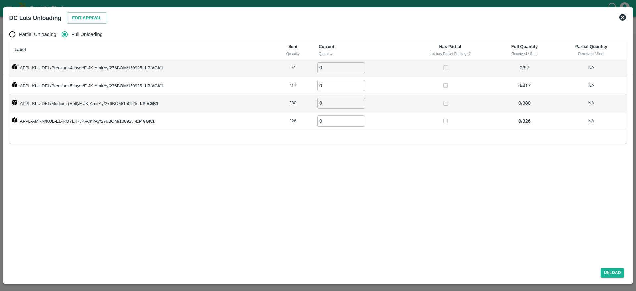
click at [326, 68] on input "0" at bounding box center [341, 67] width 48 height 11
type input "97"
type input "417"
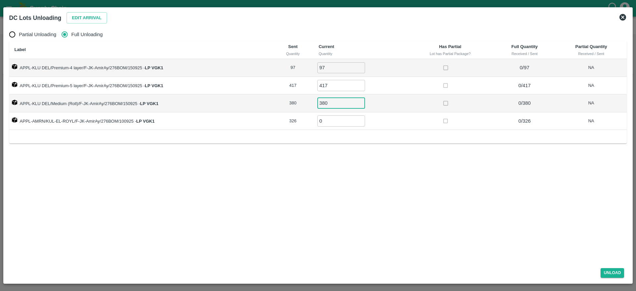
type input "380"
type input "326"
click at [615, 268] on button "Unload" at bounding box center [613, 273] width 24 height 10
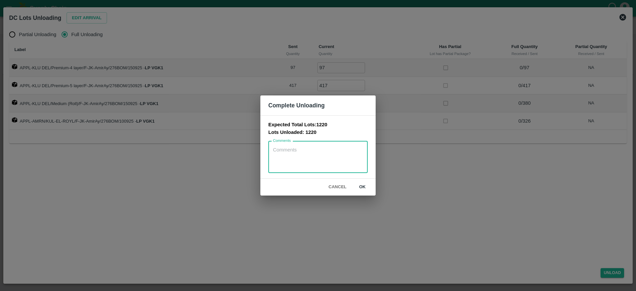
click at [317, 150] on textarea "Comments" at bounding box center [318, 156] width 90 height 21
type textarea "recieved as per physical"
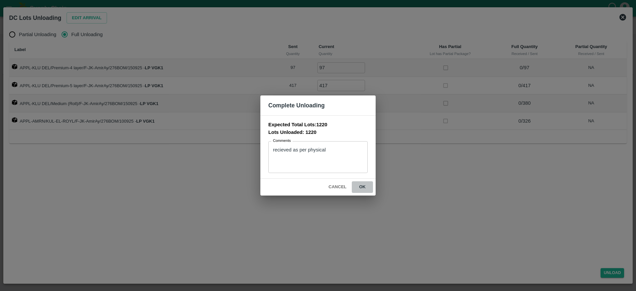
click at [364, 189] on button "ok" at bounding box center [362, 187] width 21 height 12
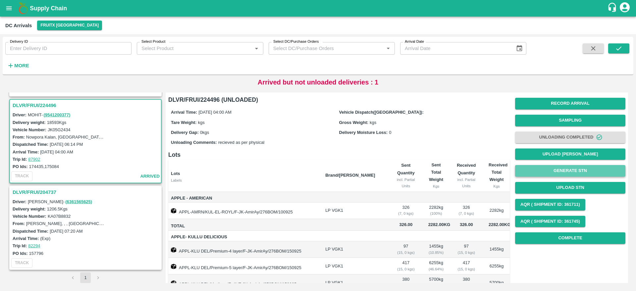
click at [571, 170] on button "Generate STN" at bounding box center [570, 171] width 110 height 12
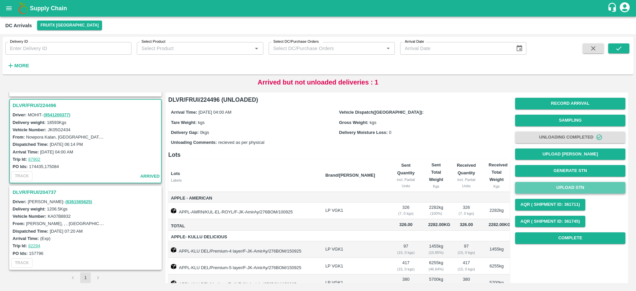
click at [581, 188] on button "Upload STN" at bounding box center [570, 188] width 110 height 12
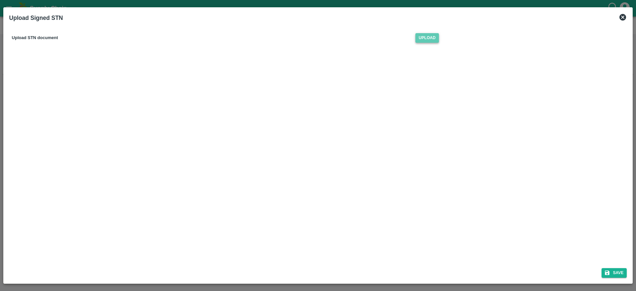
click at [422, 35] on span "Upload" at bounding box center [427, 38] width 24 height 10
click at [0, 0] on input "Upload" at bounding box center [0, 0] width 0 height 0
click at [615, 275] on button "Save" at bounding box center [614, 273] width 25 height 10
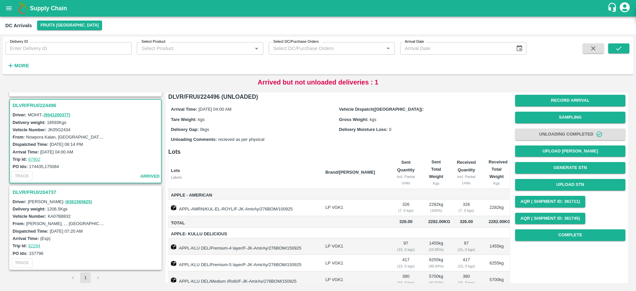
scroll to position [0, 0]
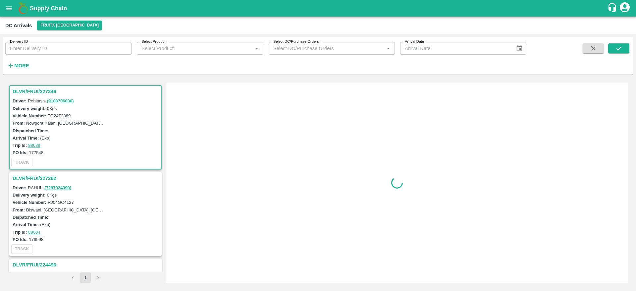
scroll to position [35, 0]
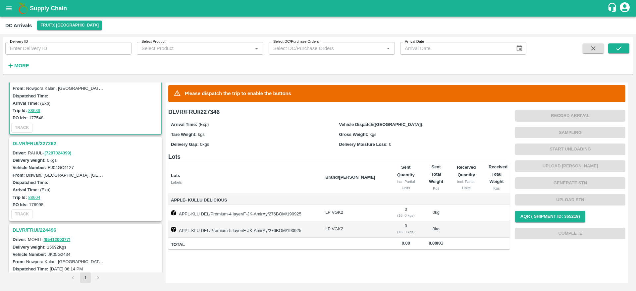
click at [42, 148] on div "DLVR/FRUI/227262" at bounding box center [85, 143] width 151 height 11
click at [38, 142] on h3 "DLVR/FRUI/227262" at bounding box center [87, 143] width 148 height 9
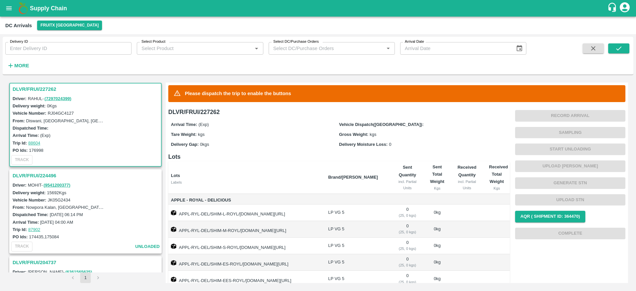
scroll to position [158, 0]
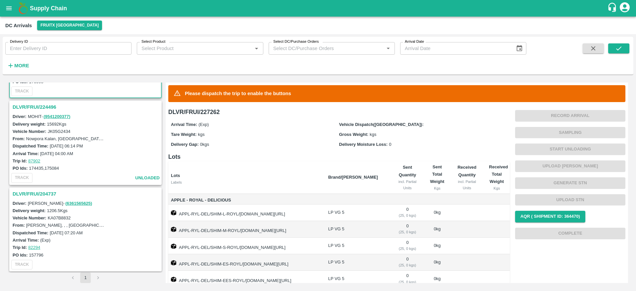
click at [44, 103] on h3 "DLVR/FRUI/224496" at bounding box center [87, 107] width 148 height 9
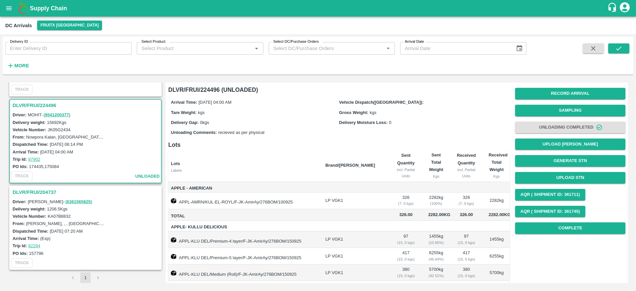
scroll to position [86, 0]
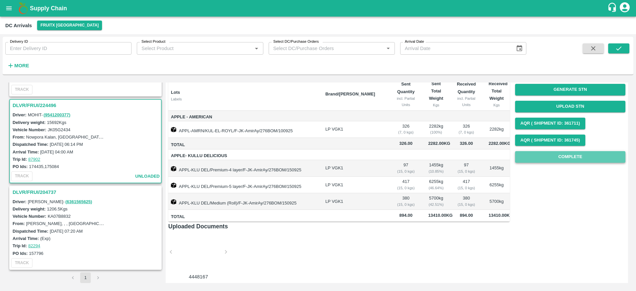
click at [554, 151] on button "Complete" at bounding box center [570, 157] width 110 height 12
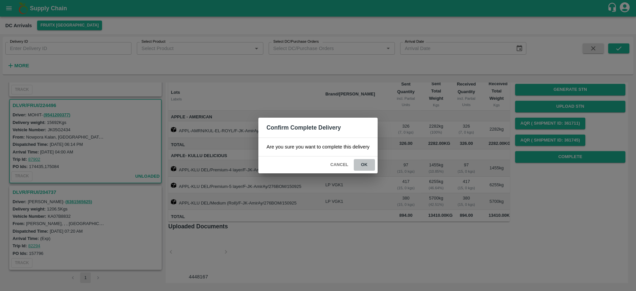
click at [367, 162] on button "ok" at bounding box center [364, 165] width 21 height 12
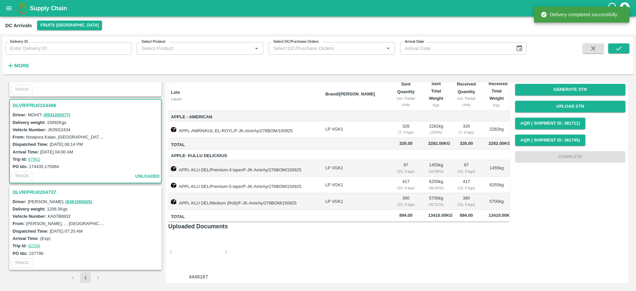
scroll to position [0, 0]
